Goal: Task Accomplishment & Management: Use online tool/utility

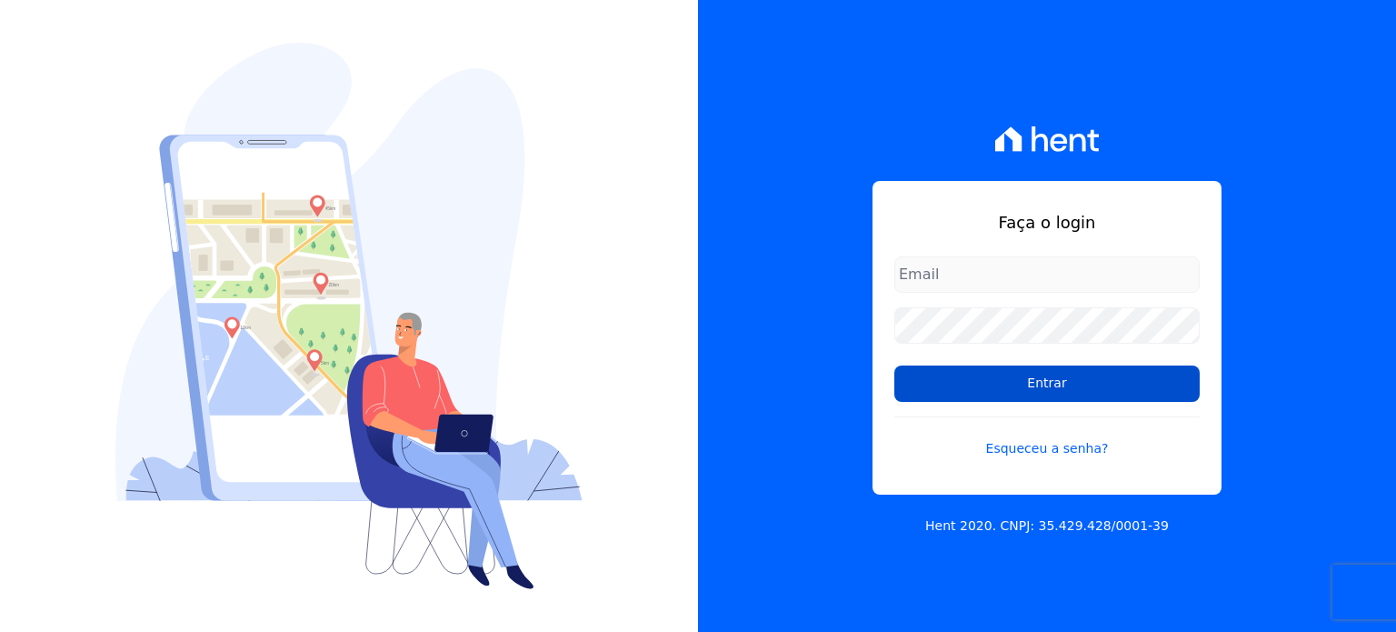
type input "[EMAIL_ADDRESS][DOMAIN_NAME]"
click at [1007, 392] on input "Entrar" at bounding box center [1046, 383] width 305 height 36
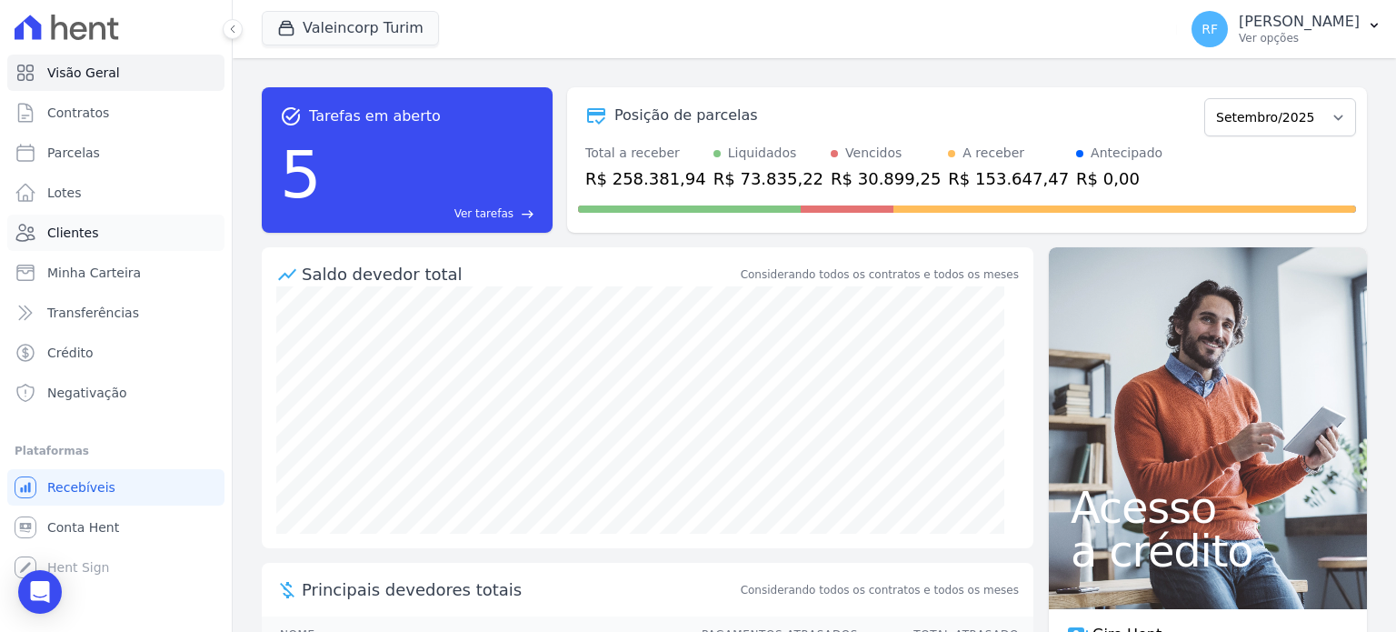
click at [65, 235] on span "Clientes" at bounding box center [72, 233] width 51 height 18
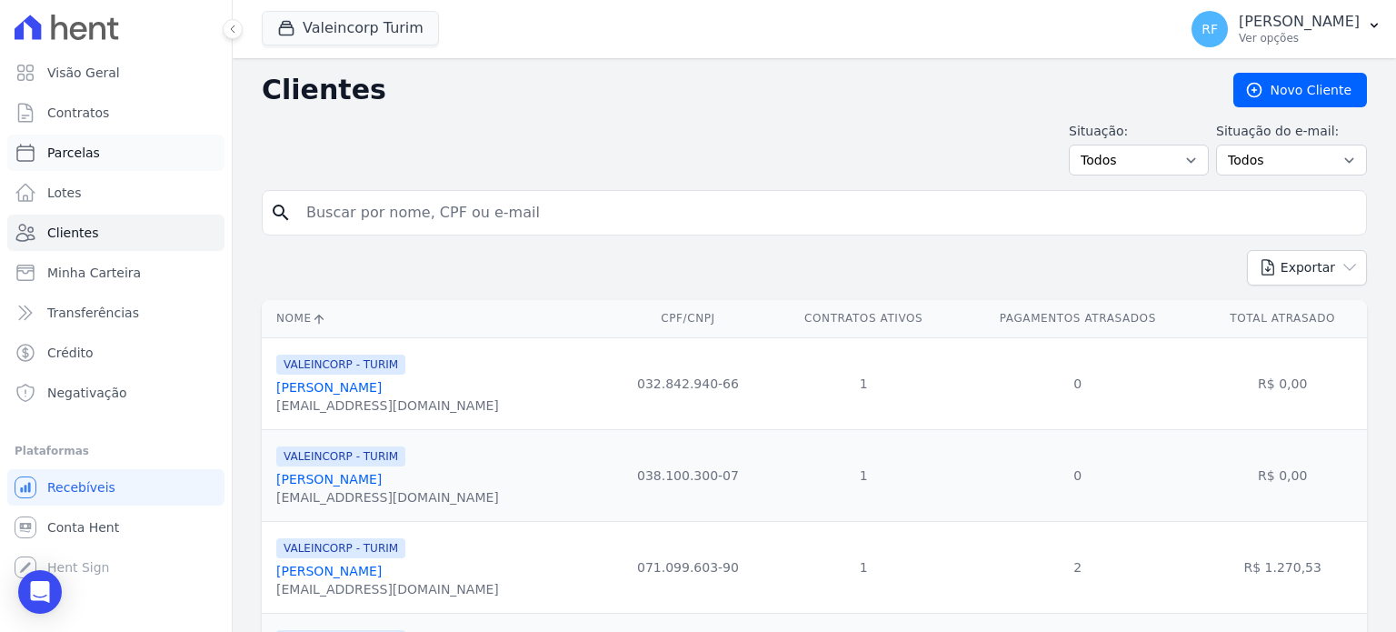
click at [65, 154] on span "Parcelas" at bounding box center [73, 153] width 53 height 18
select select
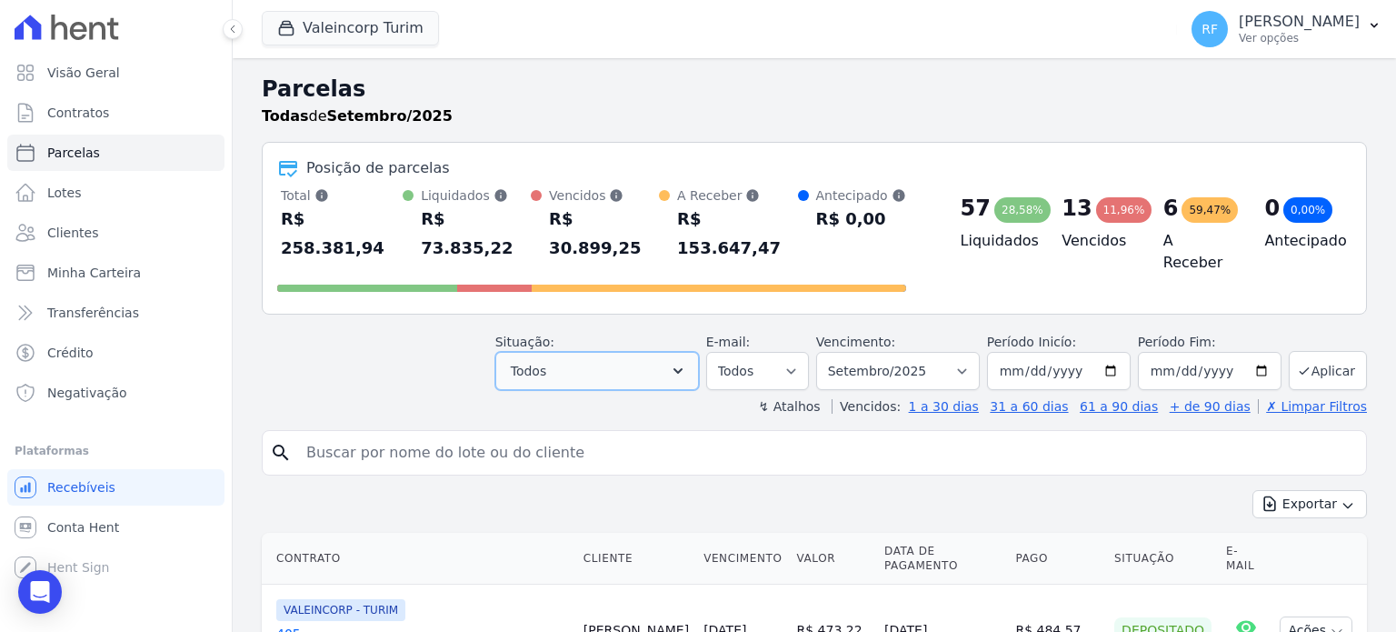
click at [687, 362] on icon "button" at bounding box center [678, 371] width 18 height 18
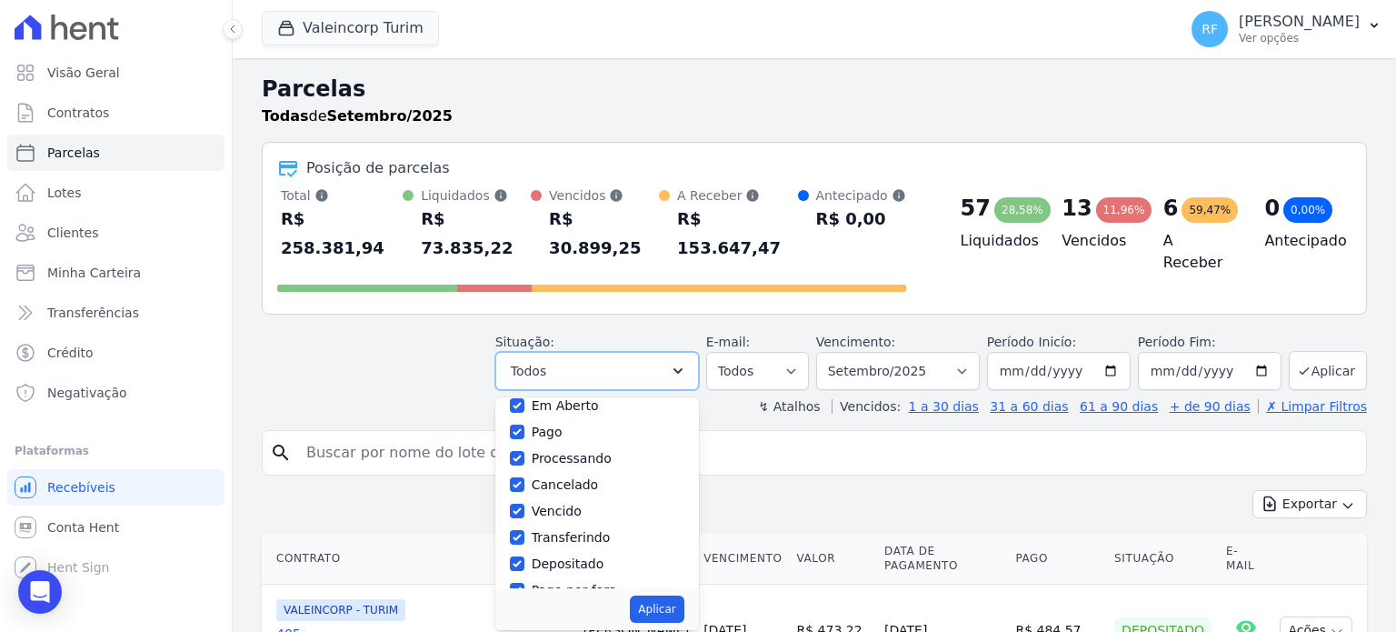
scroll to position [91, 0]
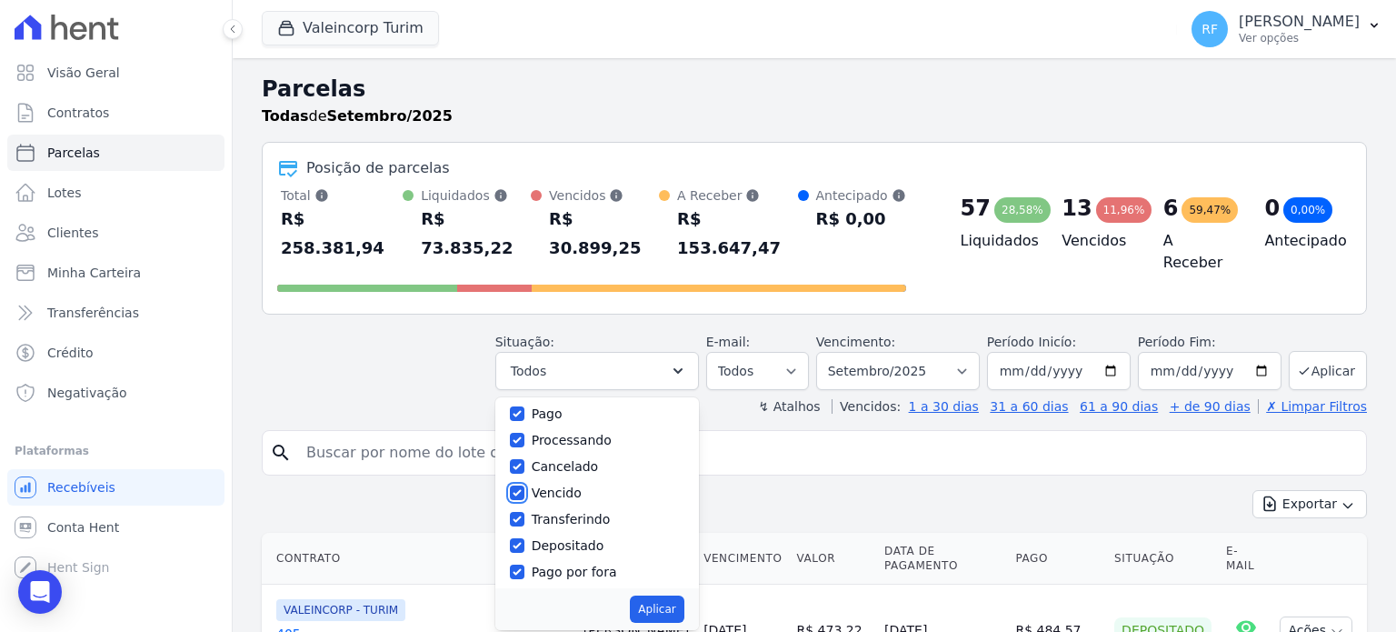
click at [524, 485] on input "Vencido" at bounding box center [517, 492] width 15 height 15
checkbox input "false"
click at [676, 595] on button "Aplicar" at bounding box center [657, 608] width 54 height 27
select select "scheduled"
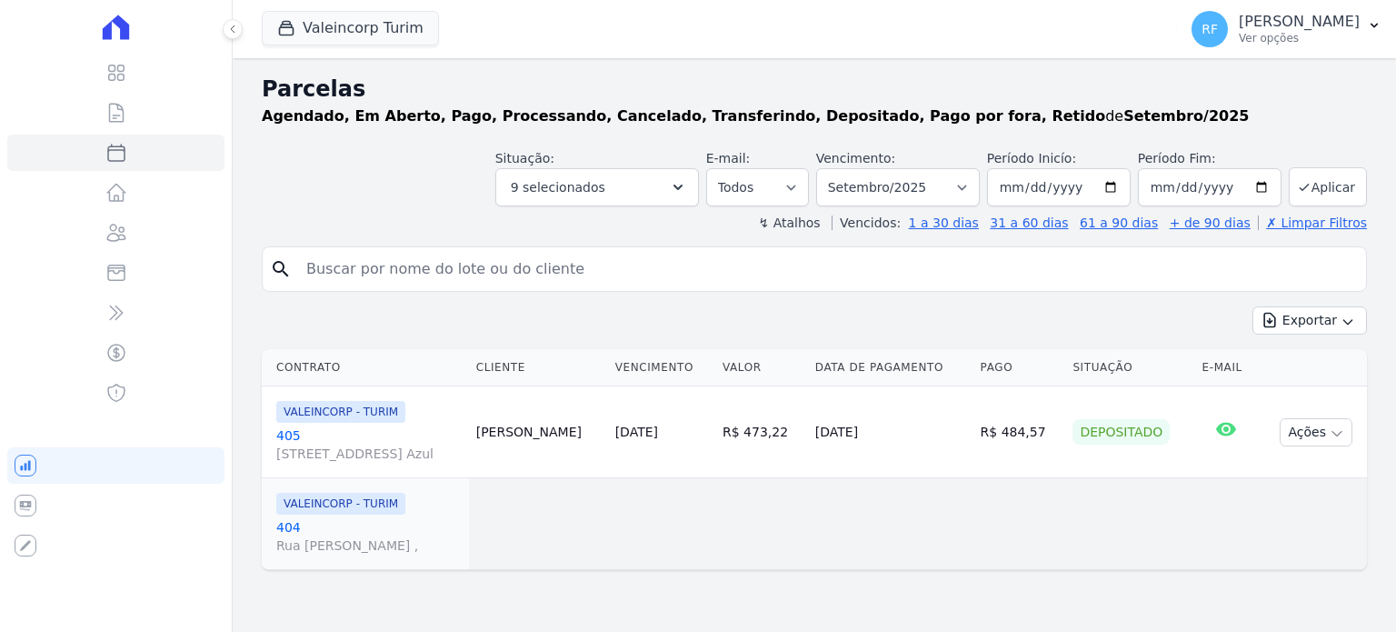
select select
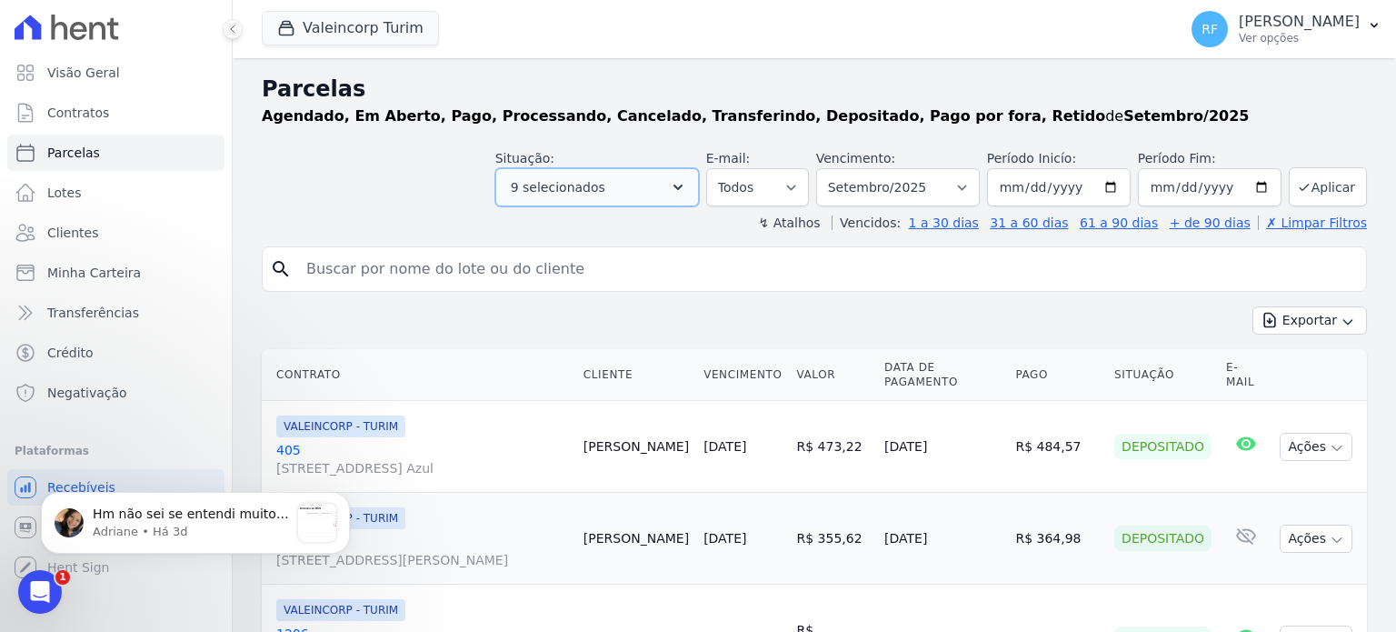
click at [687, 183] on icon "button" at bounding box center [678, 187] width 18 height 18
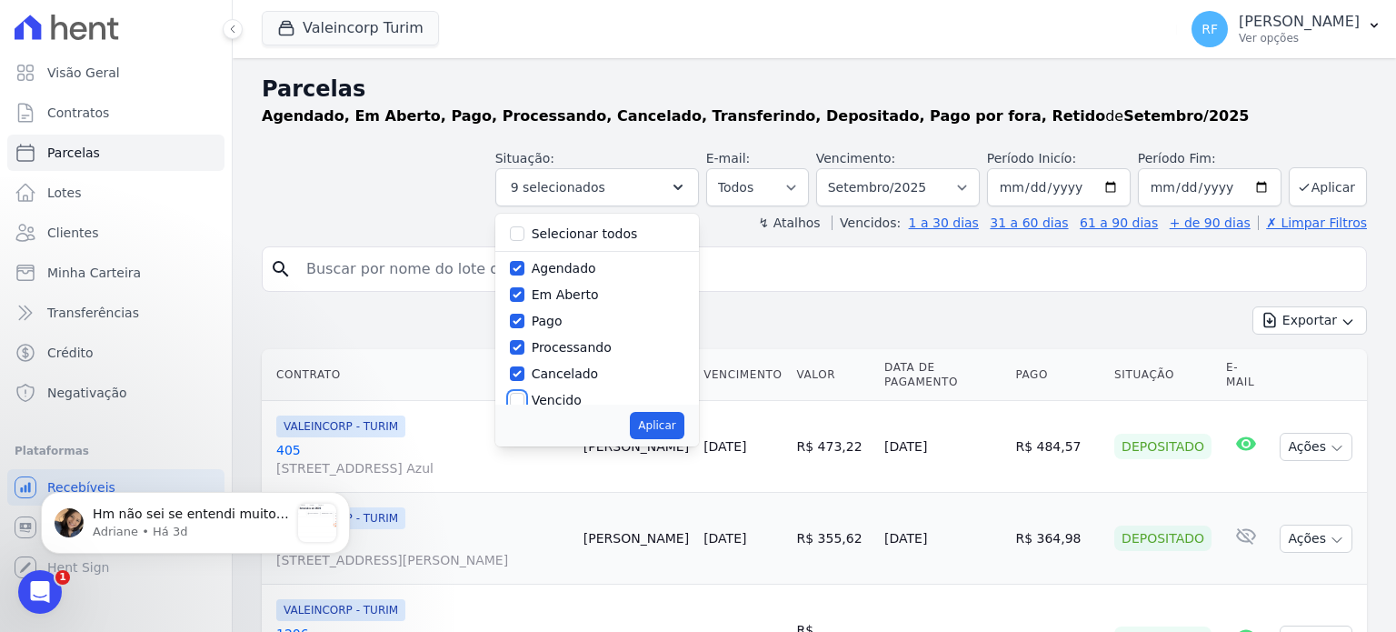
click at [524, 395] on input "Vencido" at bounding box center [517, 400] width 15 height 15
checkbox input "true"
click at [571, 234] on label "Selecionar todos" at bounding box center [585, 233] width 106 height 15
click at [524, 234] on input "Selecionar todos" at bounding box center [517, 233] width 15 height 15
checkbox input "false"
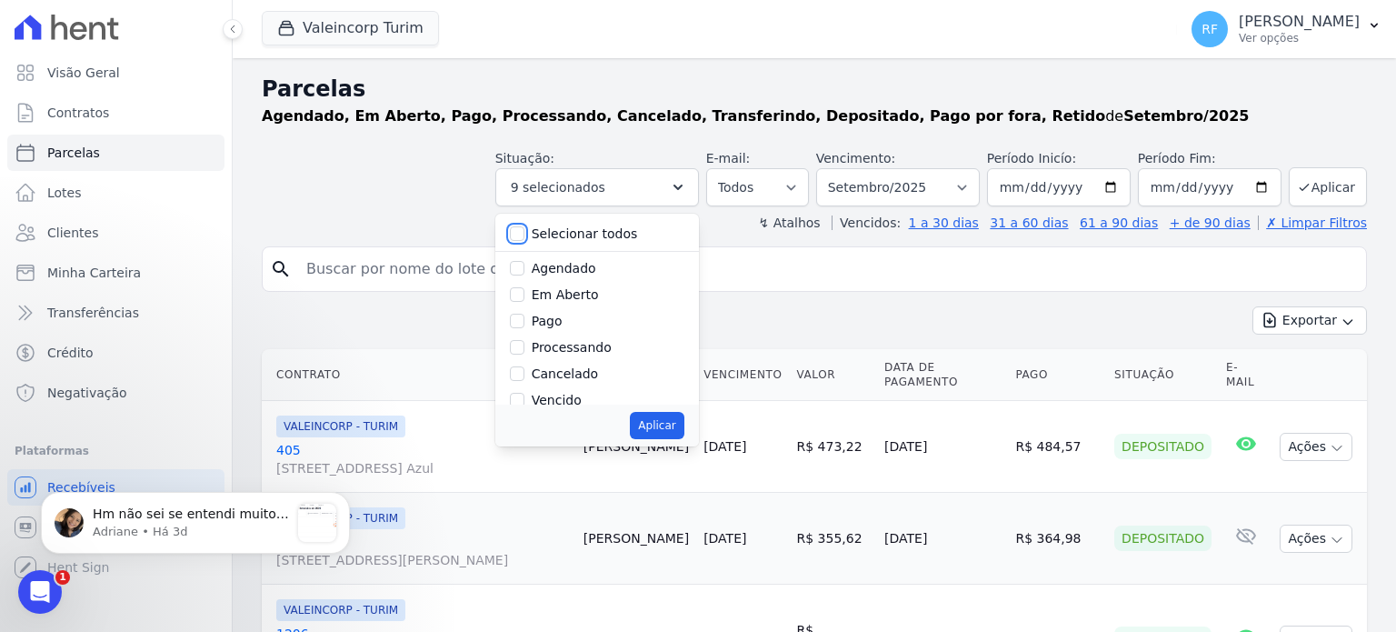
checkbox input "false"
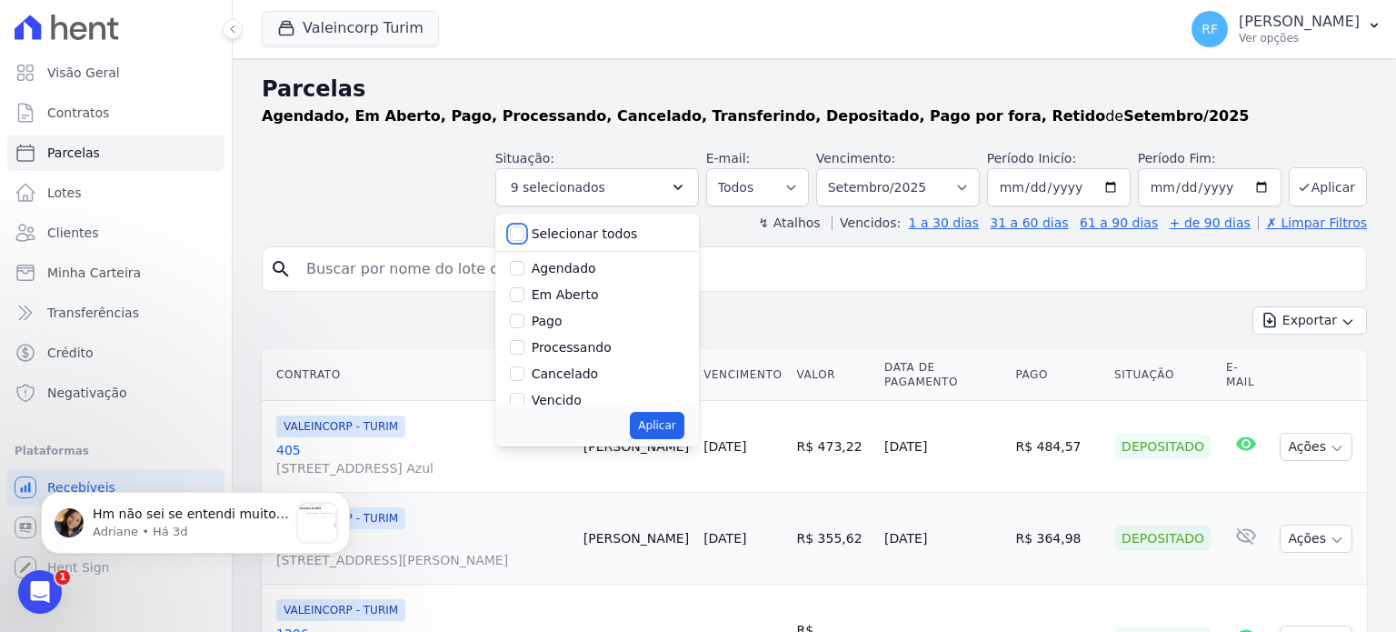
checkbox input "false"
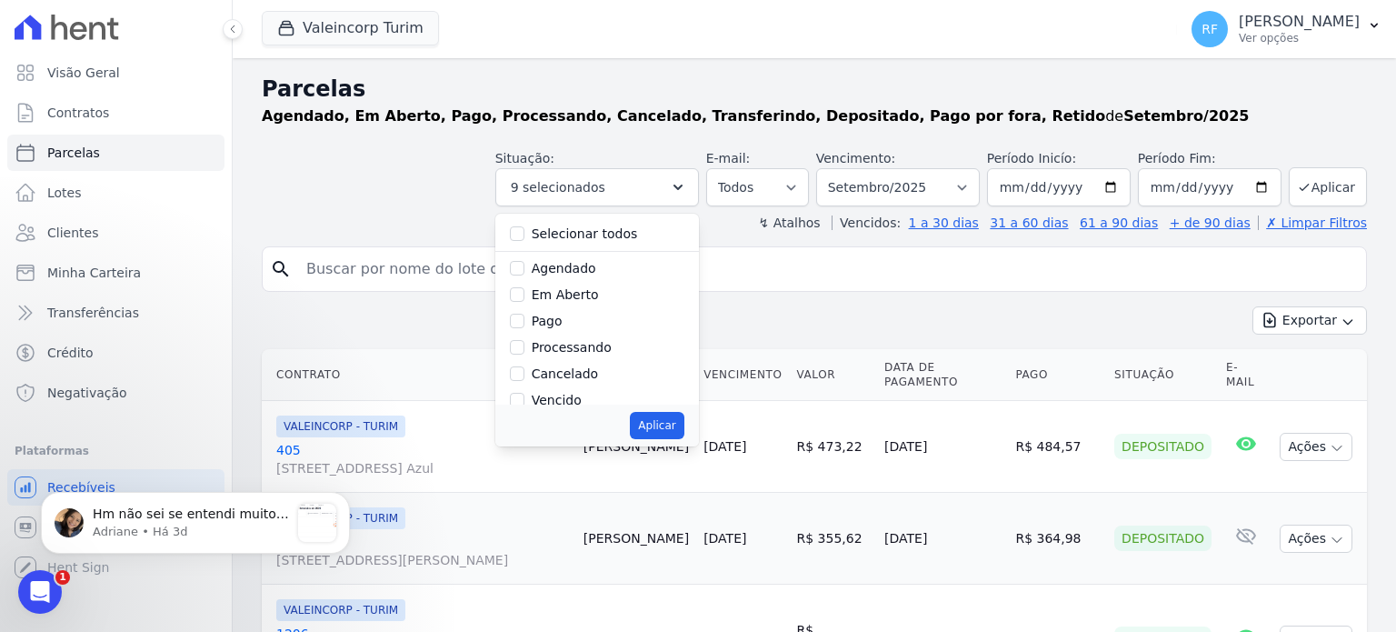
click at [562, 396] on label "Vencido" at bounding box center [557, 400] width 50 height 15
click at [524, 396] on input "Vencido" at bounding box center [517, 400] width 15 height 15
checkbox input "true"
click at [675, 435] on button "Aplicar" at bounding box center [657, 425] width 54 height 27
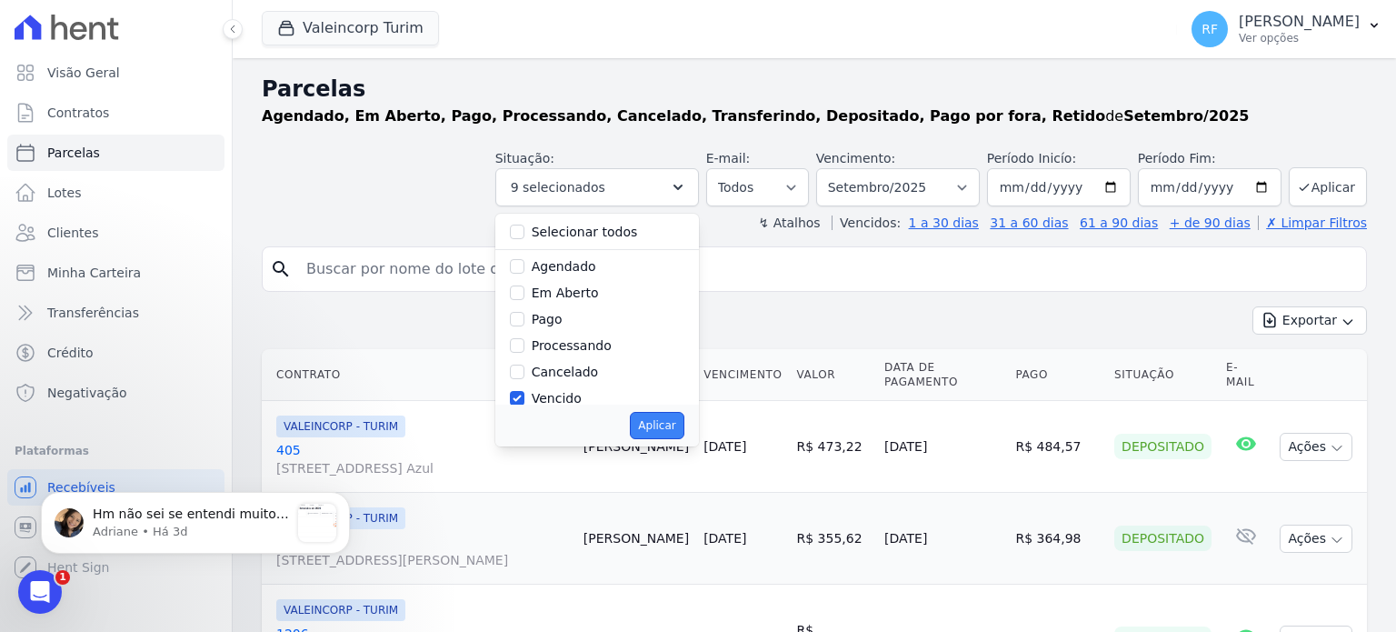
select select "overdue"
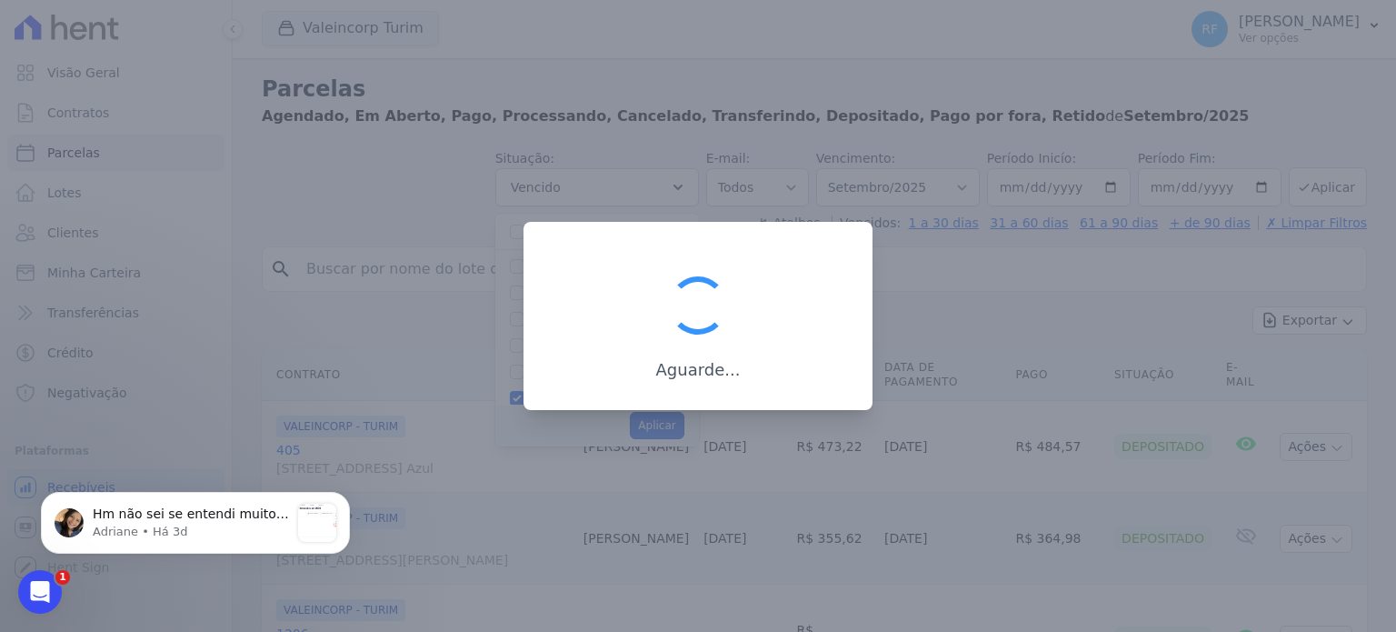
scroll to position [34, 0]
click at [225, 532] on p "Adriane • Há 3d" at bounding box center [191, 531] width 196 height 16
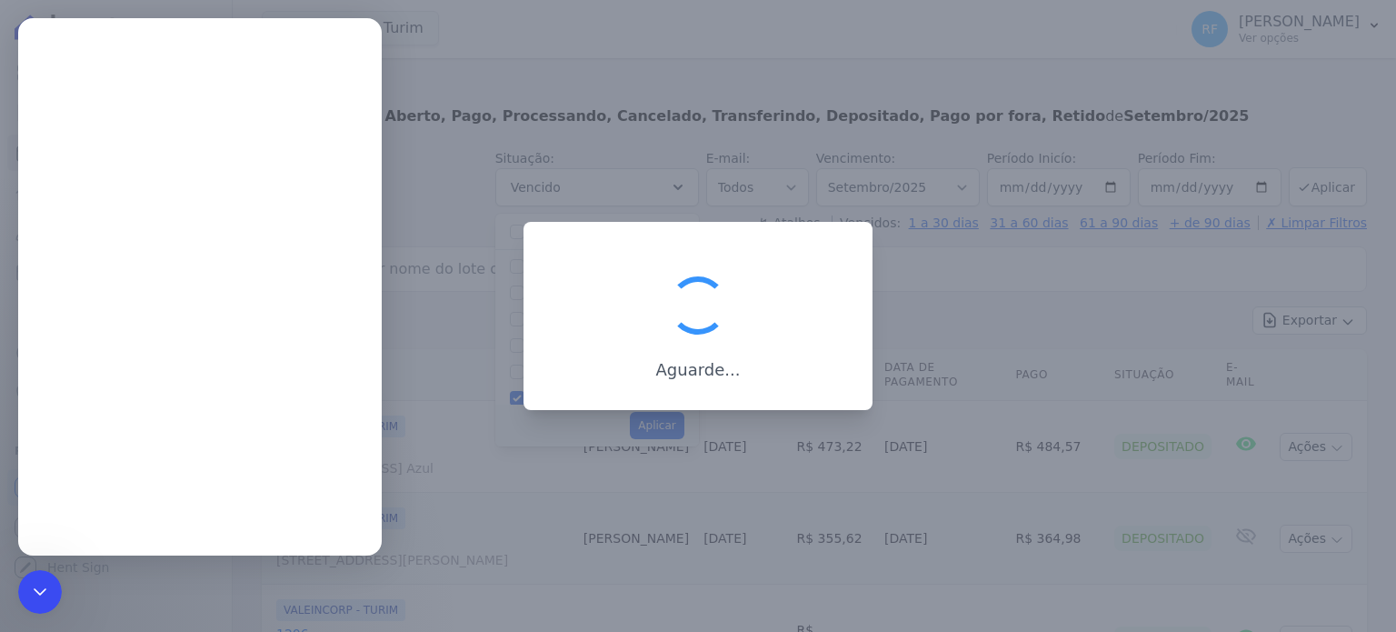
scroll to position [0, 0]
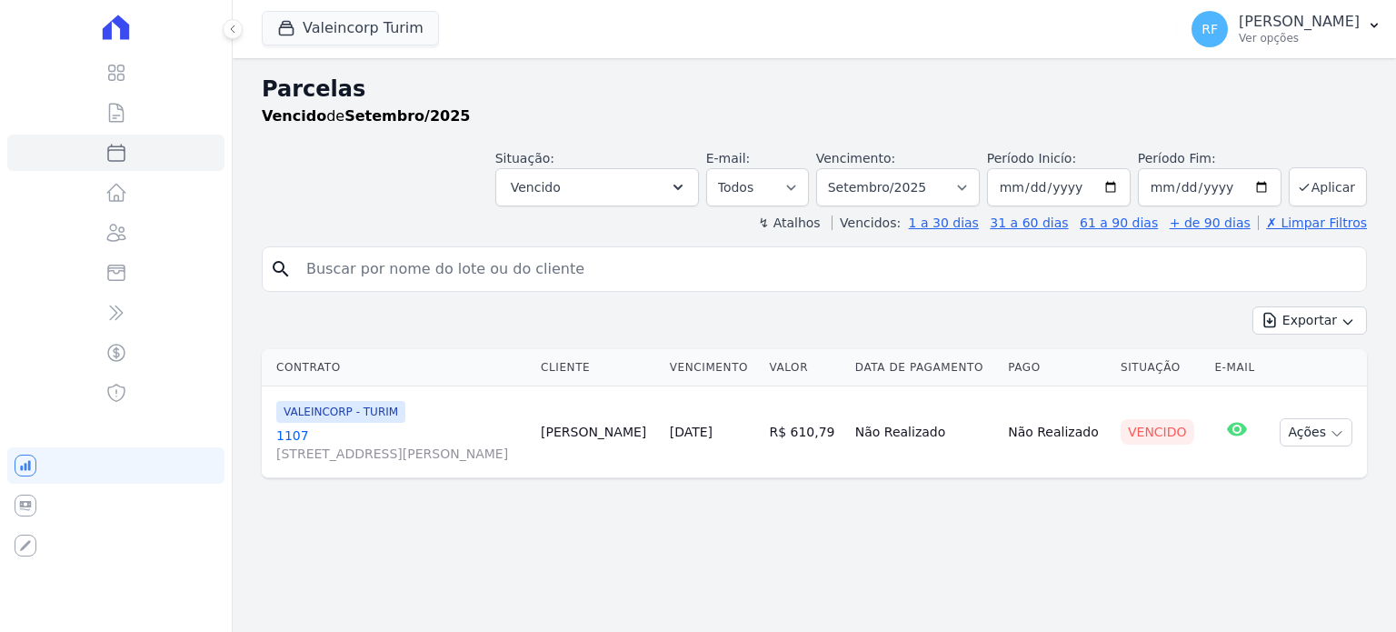
select select
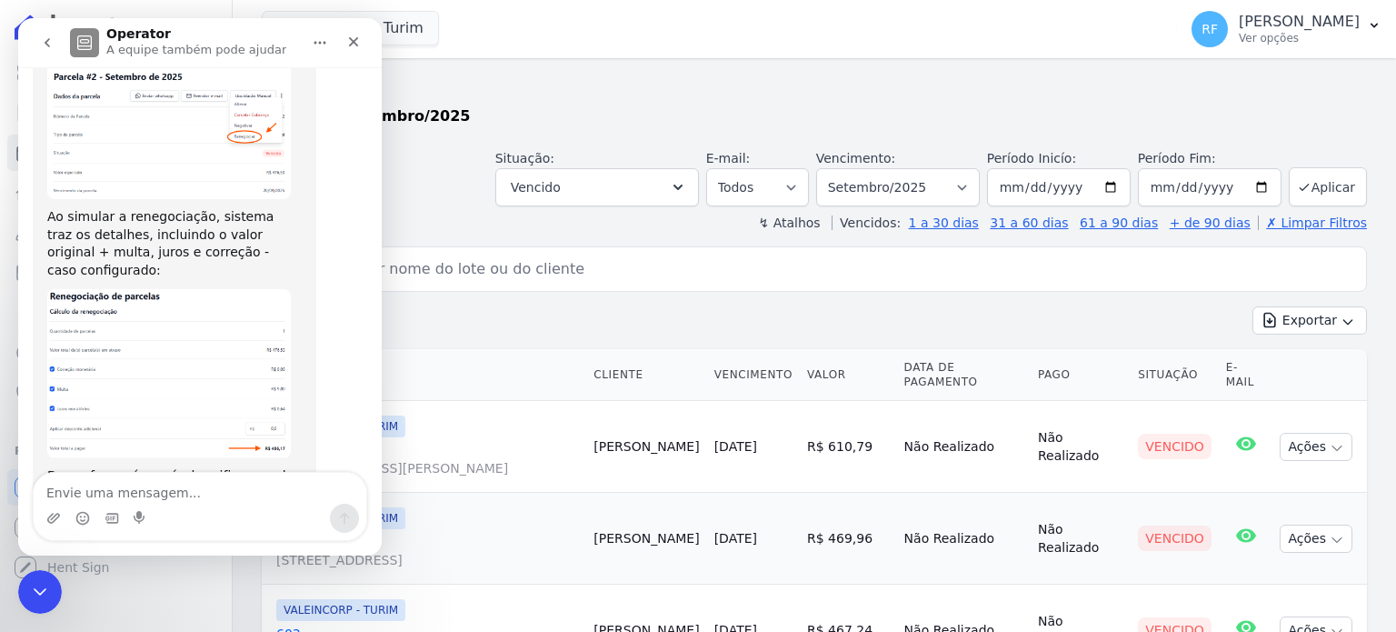
scroll to position [872, 0]
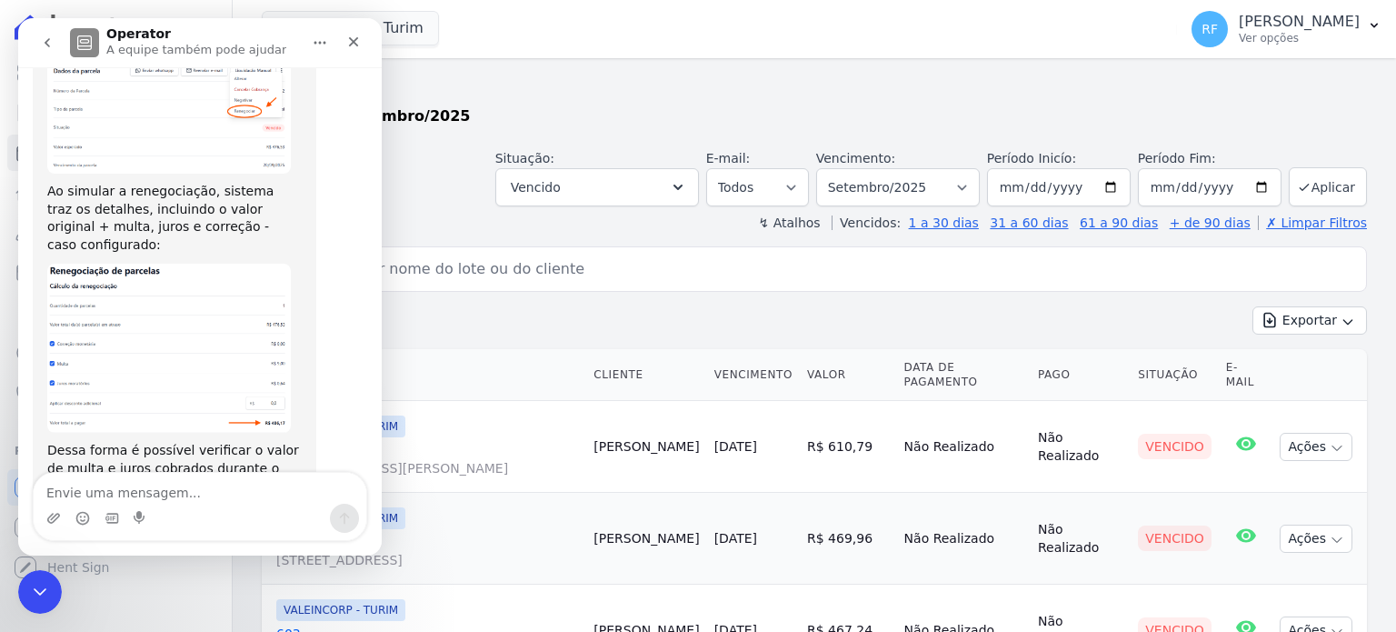
click at [206, 485] on textarea "Envie uma mensagem..." at bounding box center [200, 488] width 333 height 31
type textarea "OK, OBRIGADA!!"
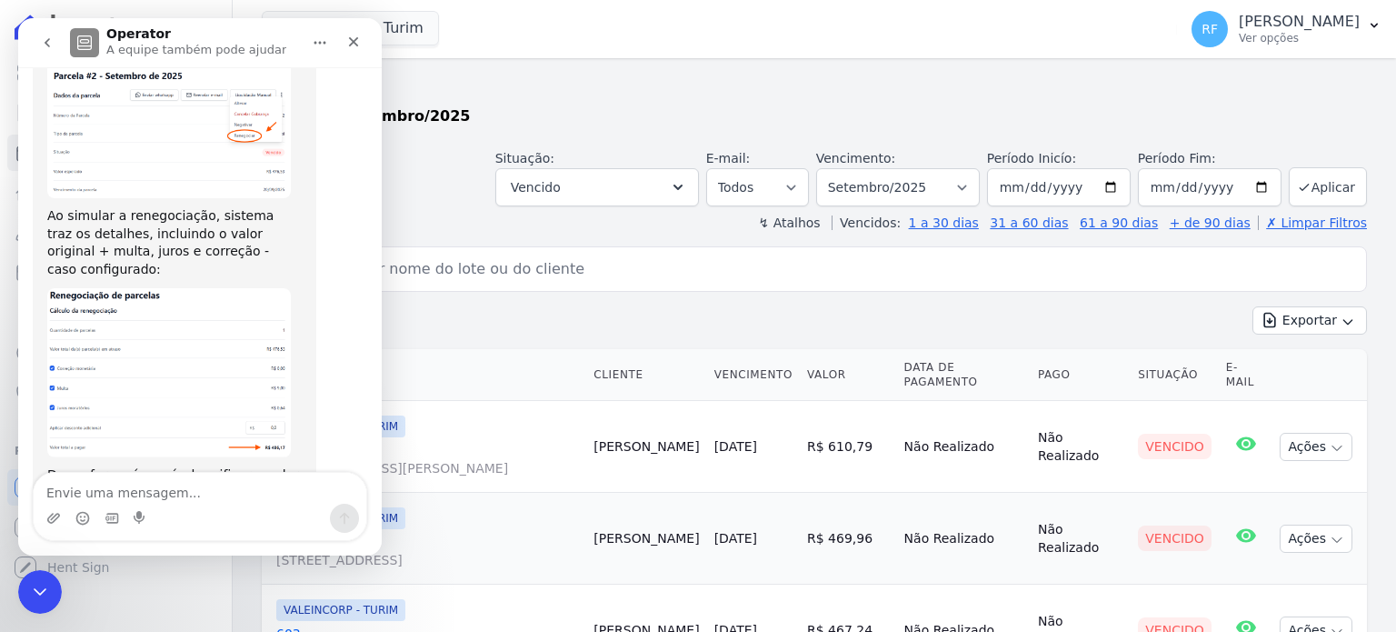
scroll to position [975, 0]
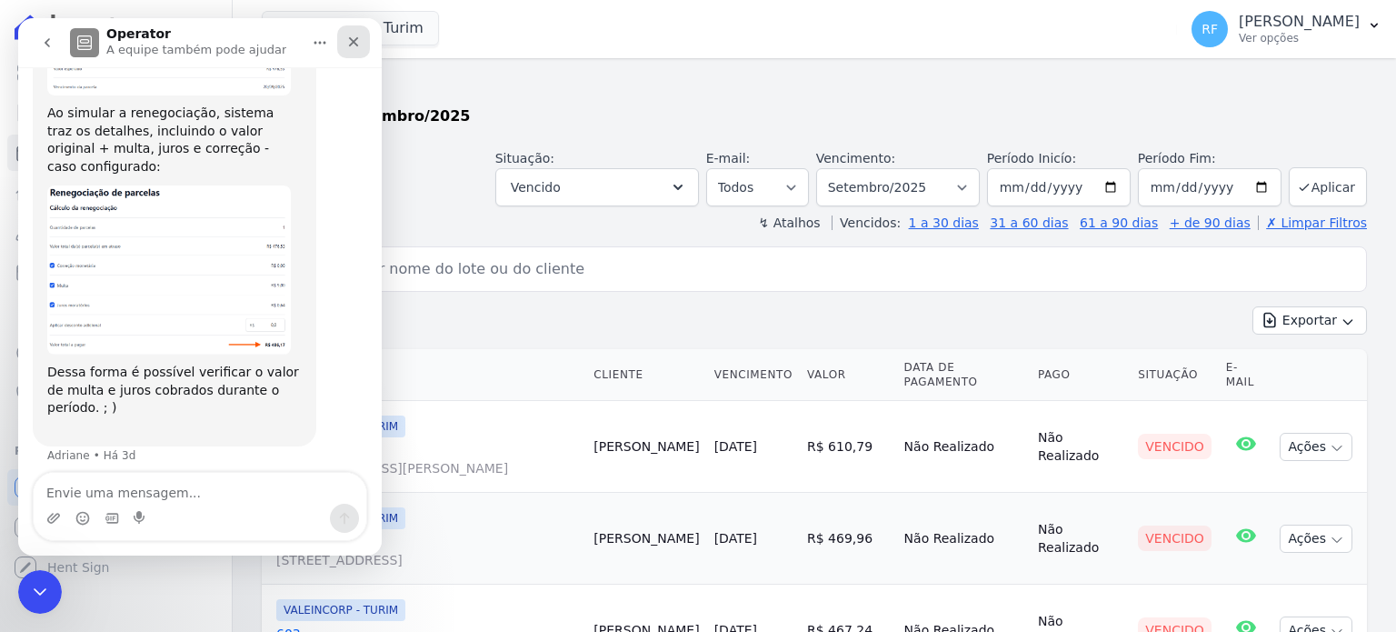
click at [353, 42] on icon "Fechar" at bounding box center [354, 42] width 10 height 10
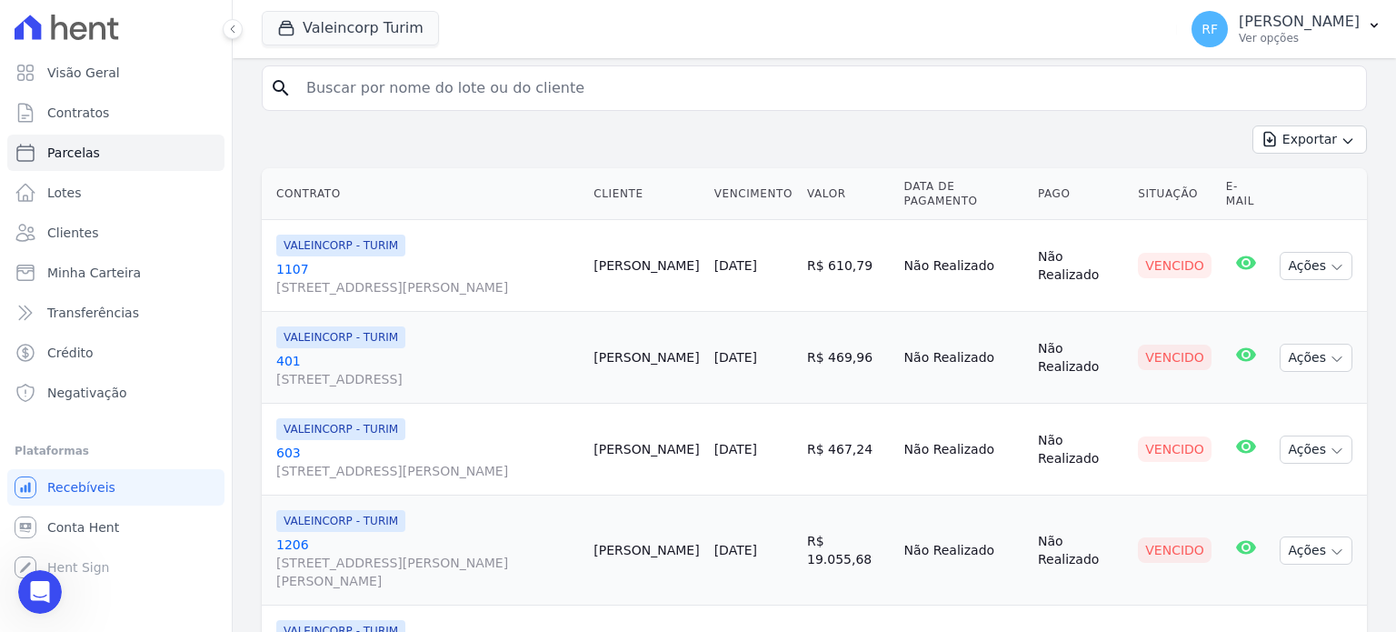
scroll to position [182, 0]
click at [1279, 141] on button "Exportar" at bounding box center [1309, 138] width 114 height 28
click at [1288, 188] on span "Exportar PDF" at bounding box center [1307, 182] width 95 height 18
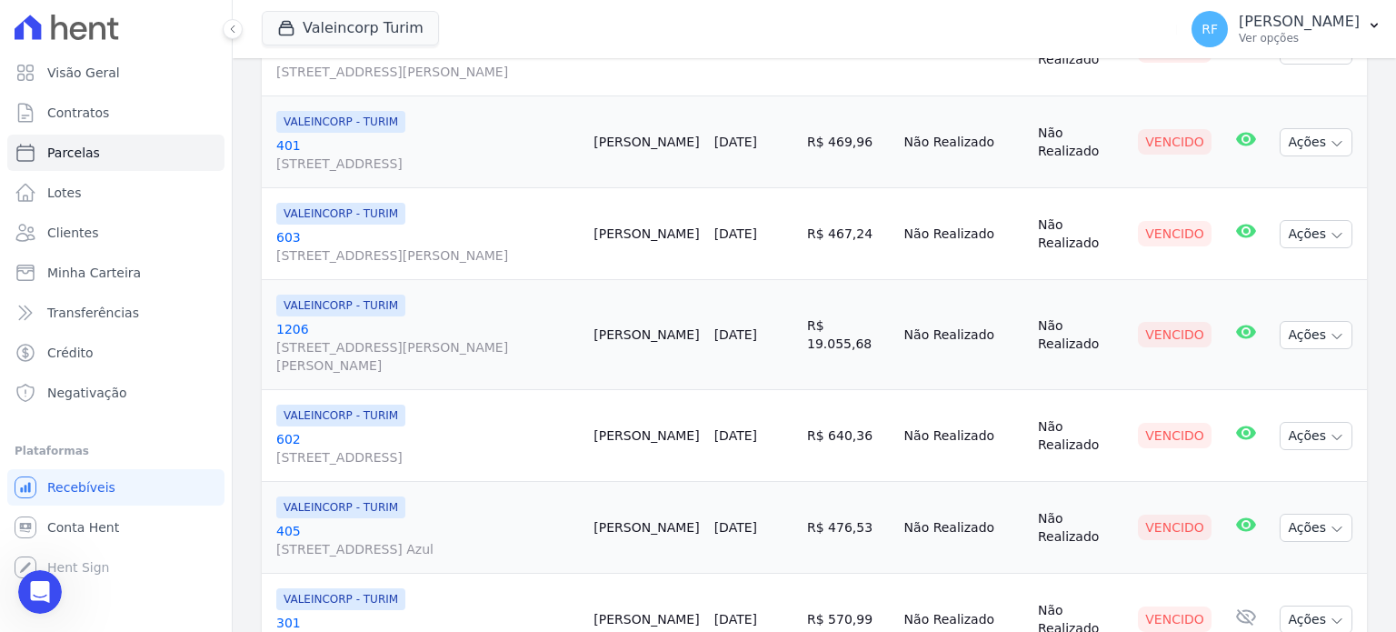
scroll to position [0, 0]
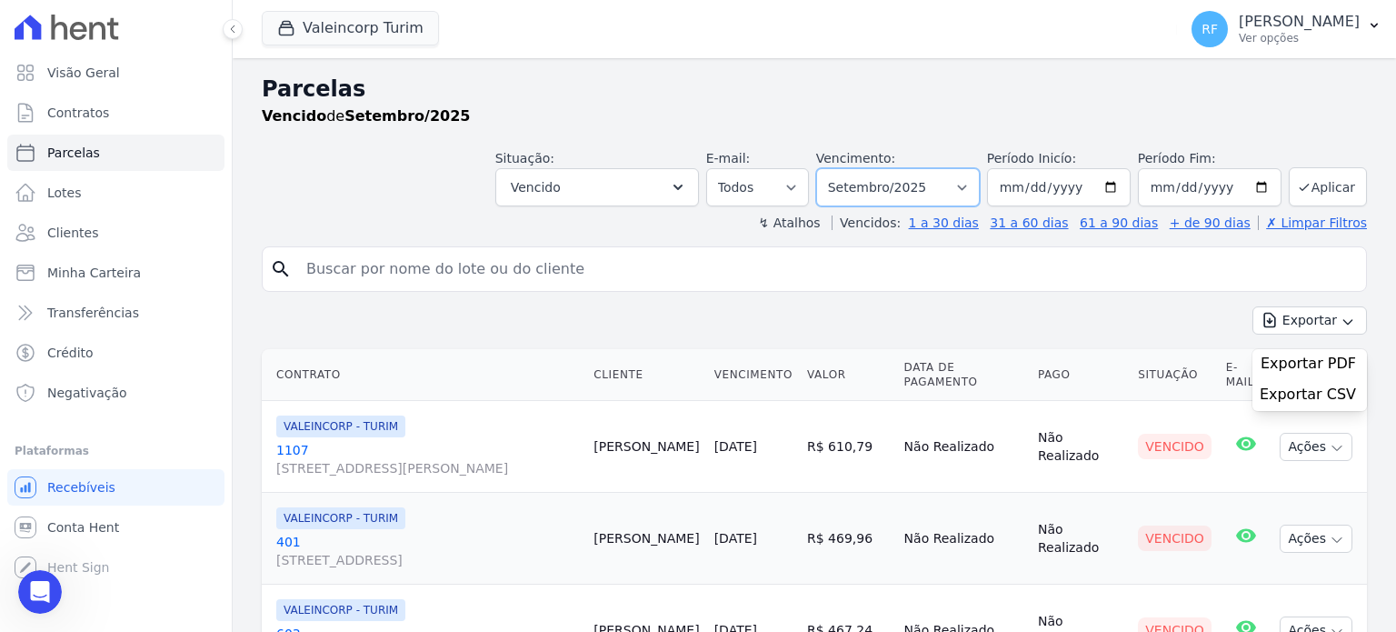
click at [962, 194] on select "Filtrar por período ──────── Todos os meses Julho/2024 Agosto/2024 Setembro/202…" at bounding box center [898, 187] width 164 height 38
select select "08/2024"
click at [831, 168] on select "Filtrar por período ──────── Todos os meses Julho/2024 Agosto/2024 Setembro/202…" at bounding box center [898, 187] width 164 height 38
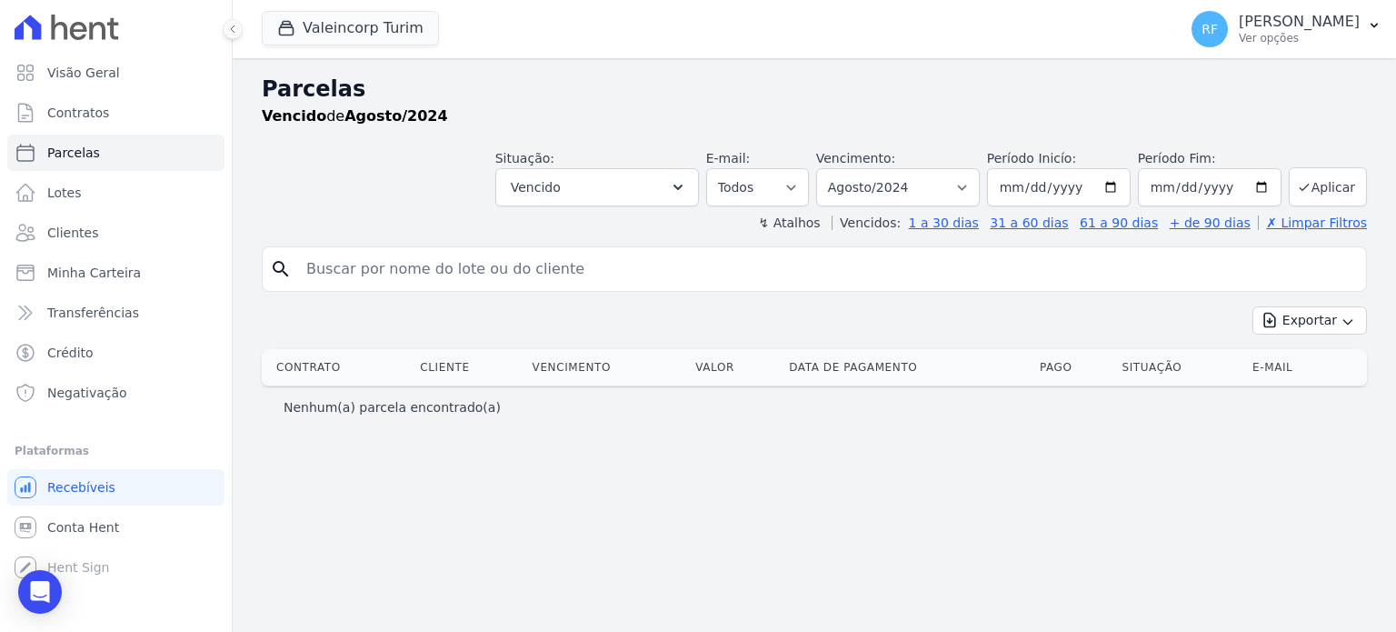
select select
click at [921, 191] on select "Filtrar por período ──────── Todos os meses Julho/2024 Agosto/2024 Setembro/202…" at bounding box center [898, 187] width 164 height 38
select select "08/2025"
click at [844, 168] on select "Filtrar por período ──────── Todos os meses Julho/2024 Agosto/2024 Setembro/202…" at bounding box center [898, 187] width 164 height 38
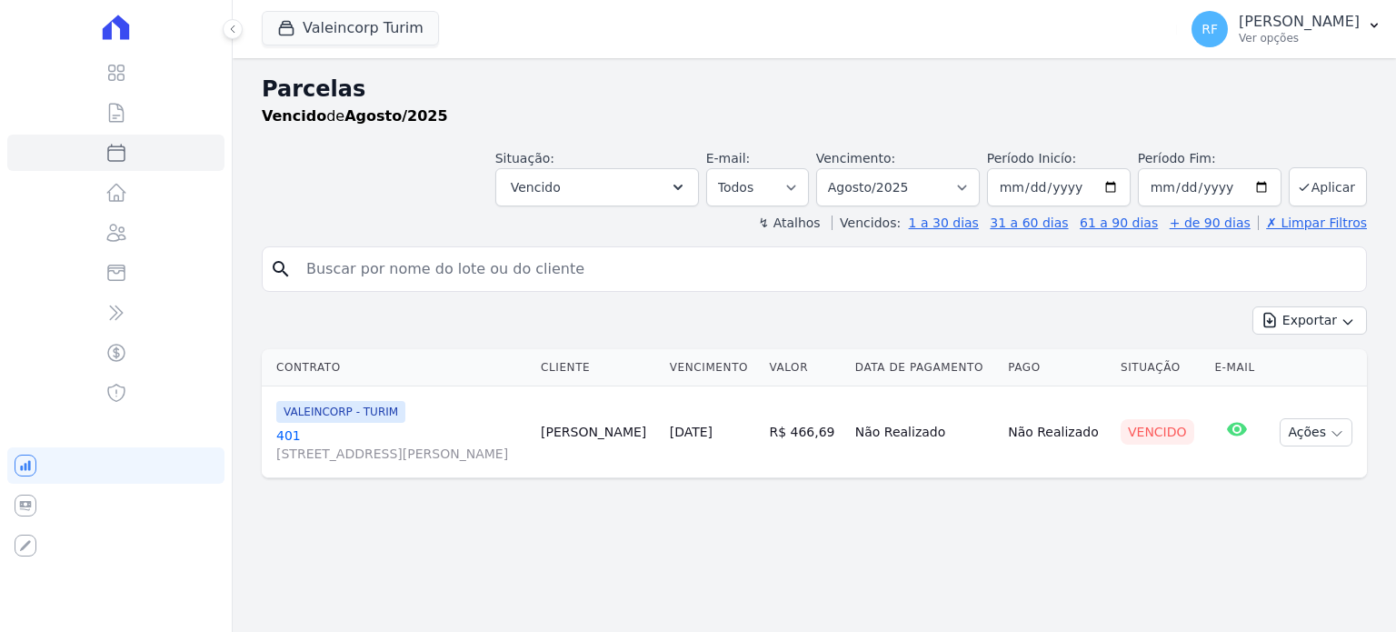
select select
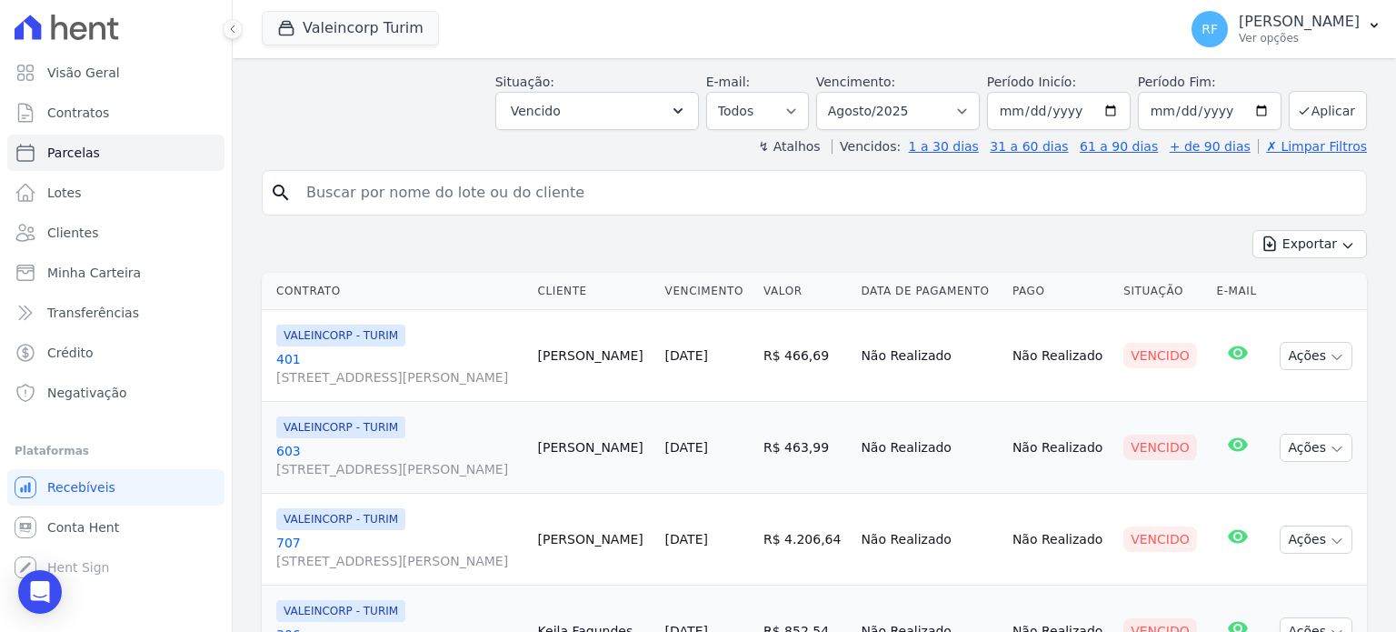
scroll to position [174, 0]
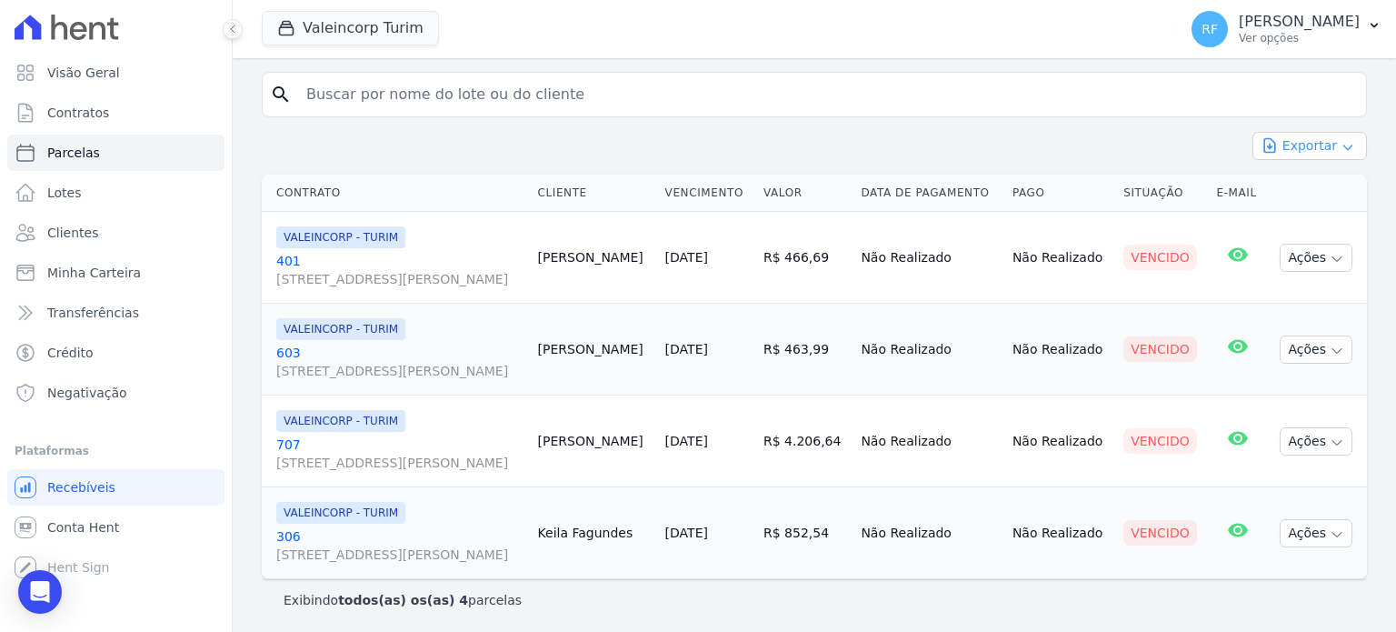
click at [1322, 140] on button "Exportar" at bounding box center [1309, 146] width 114 height 28
click at [1279, 187] on span "Exportar PDF" at bounding box center [1307, 189] width 95 height 18
